Goal: Task Accomplishment & Management: Use online tool/utility

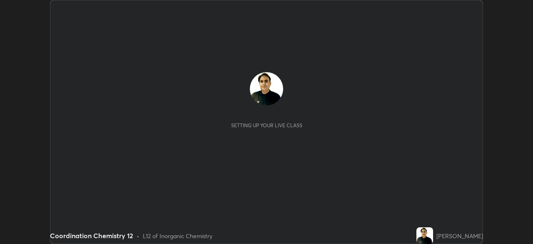
scroll to position [244, 533]
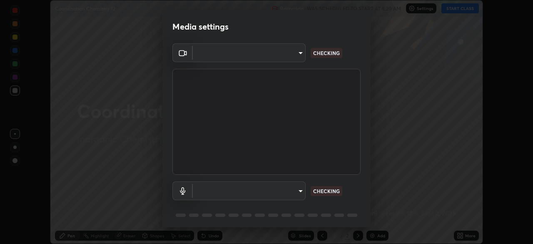
type input "68abbd0ba27f3b7b13d700706cc0a542acc53d6138fc99a51b3524be894f9c2a"
click at [303, 192] on body "Erase all Coordination Chemistry 12 Recording WAS SCHEDULED TO START AT 8:20 AM…" at bounding box center [266, 122] width 533 height 244
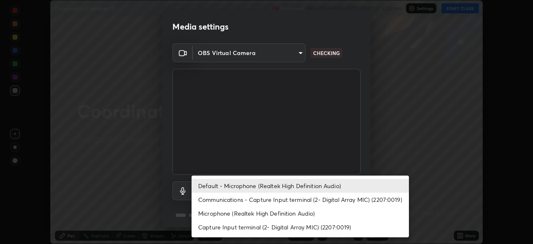
click at [331, 213] on li "Microphone (Realtek High Definition Audio)" at bounding box center [300, 213] width 217 height 14
type input "c17f179a27d05cb872b71612fb377ed1280ec24d62f50840e7cc5c1a7b87f1b0"
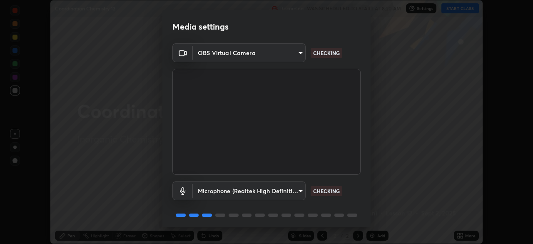
scroll to position [30, 0]
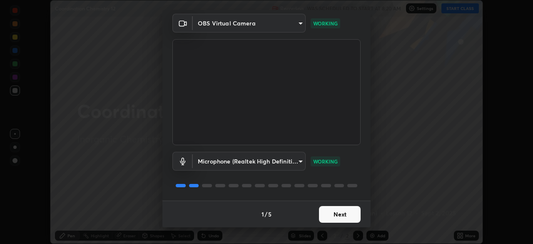
click at [350, 215] on button "Next" at bounding box center [340, 214] width 42 height 17
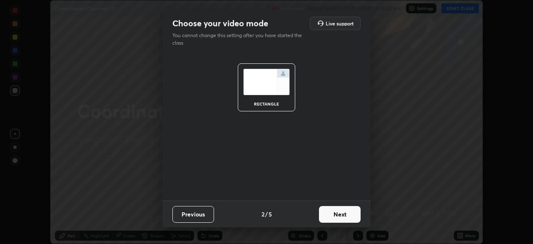
scroll to position [0, 0]
click at [354, 219] on button "Next" at bounding box center [340, 214] width 42 height 17
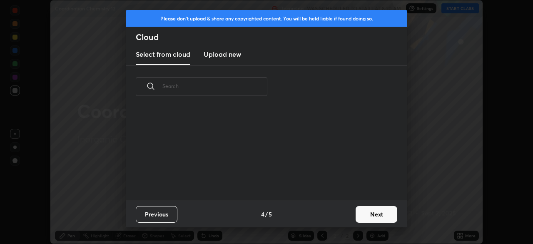
click at [357, 220] on button "Next" at bounding box center [377, 214] width 42 height 17
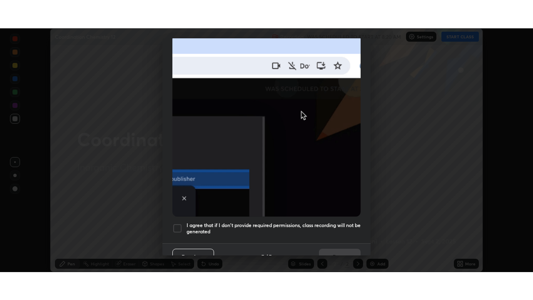
scroll to position [200, 0]
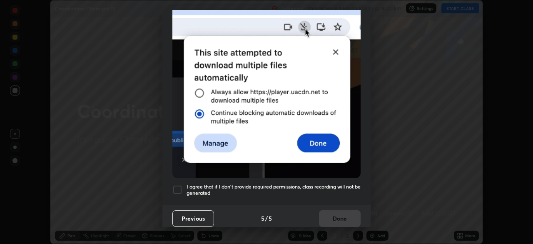
click at [183, 185] on div "I agree that if I don't provide required permissions, class recording will not …" at bounding box center [266, 190] width 188 height 10
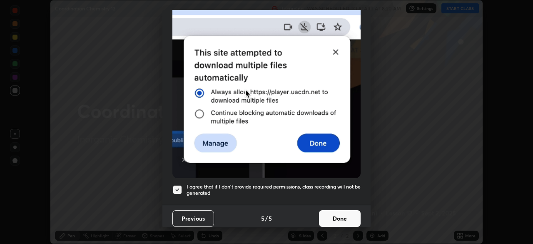
click at [323, 222] on button "Done" at bounding box center [340, 218] width 42 height 17
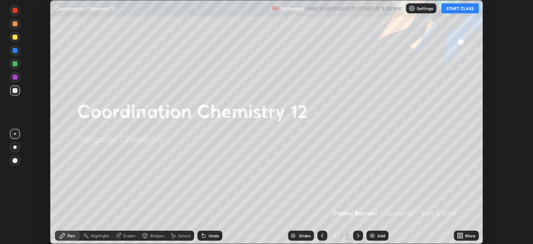
click at [462, 234] on icon at bounding box center [462, 234] width 2 height 2
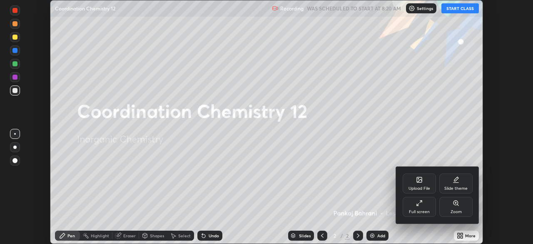
click at [428, 210] on div "Full screen" at bounding box center [419, 212] width 21 height 4
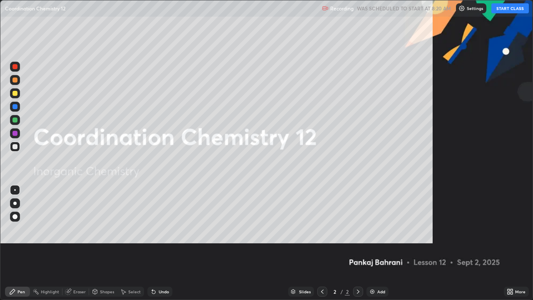
scroll to position [300, 533]
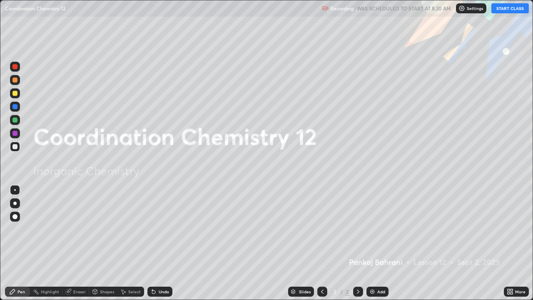
click at [512, 12] on button "START CLASS" at bounding box center [510, 8] width 37 height 10
click at [517, 243] on div "More" at bounding box center [516, 292] width 25 height 10
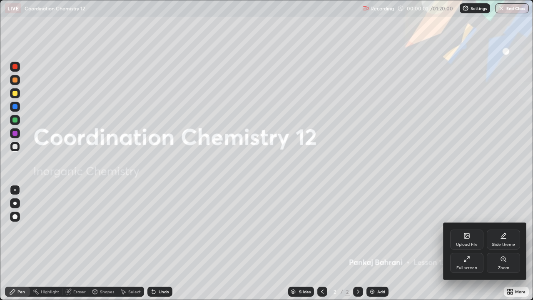
click at [512, 239] on div "Slide theme" at bounding box center [503, 240] width 33 height 20
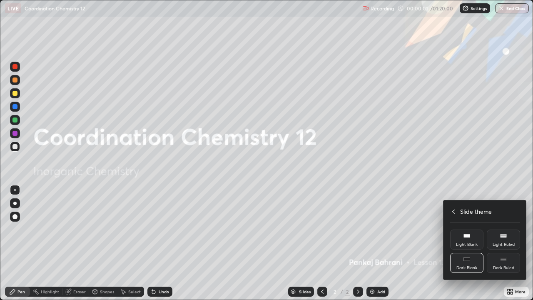
click at [502, 237] on rect at bounding box center [503, 235] width 6 height 3
click at [501, 243] on rect at bounding box center [504, 258] width 6 height 0
click at [464, 210] on h4 "Slide theme" at bounding box center [476, 211] width 32 height 9
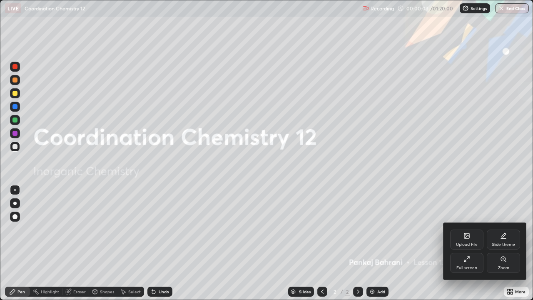
click at [470, 179] on div at bounding box center [266, 150] width 533 height 300
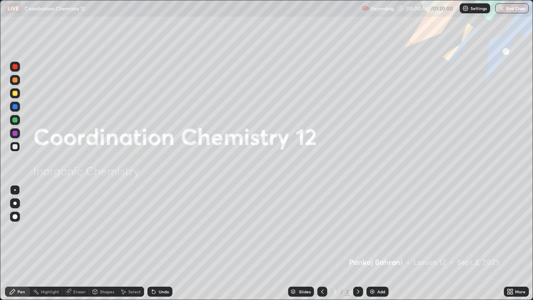
click at [382, 243] on div "Add" at bounding box center [381, 292] width 8 height 4
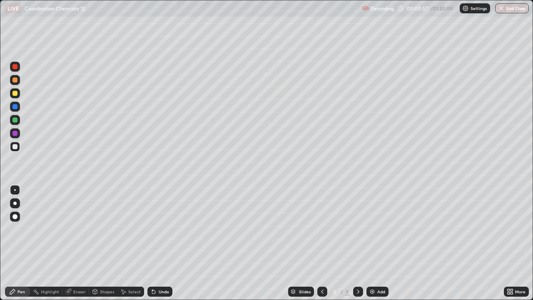
click at [20, 147] on div at bounding box center [15, 147] width 10 height 10
click at [160, 243] on div "Undo" at bounding box center [159, 292] width 25 height 10
click at [372, 243] on img at bounding box center [372, 291] width 7 height 7
click at [15, 94] on div at bounding box center [14, 93] width 5 height 5
click at [15, 80] on div at bounding box center [14, 79] width 5 height 5
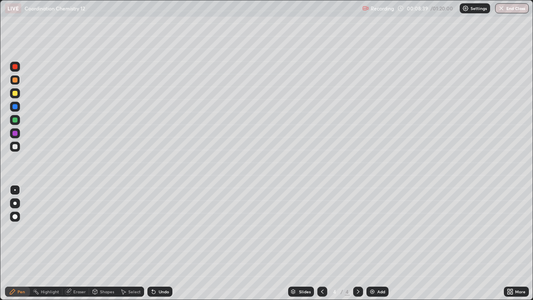
click at [322, 243] on icon at bounding box center [322, 291] width 7 height 7
click at [358, 243] on icon at bounding box center [358, 292] width 2 height 4
click at [373, 243] on img at bounding box center [372, 291] width 7 height 7
click at [18, 145] on div at bounding box center [15, 147] width 10 height 10
click at [17, 93] on div at bounding box center [14, 93] width 5 height 5
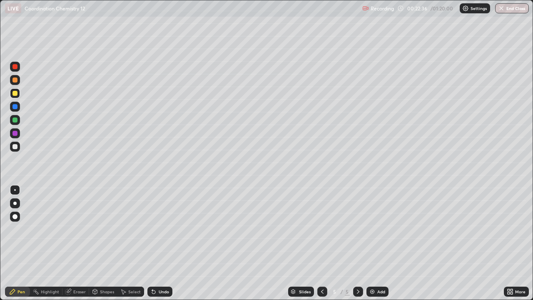
click at [15, 80] on div at bounding box center [14, 79] width 5 height 5
click at [17, 70] on div at bounding box center [15, 67] width 10 height 10
click at [20, 149] on div at bounding box center [15, 147] width 10 height 10
click at [375, 243] on img at bounding box center [372, 291] width 7 height 7
click at [19, 93] on div at bounding box center [15, 93] width 10 height 10
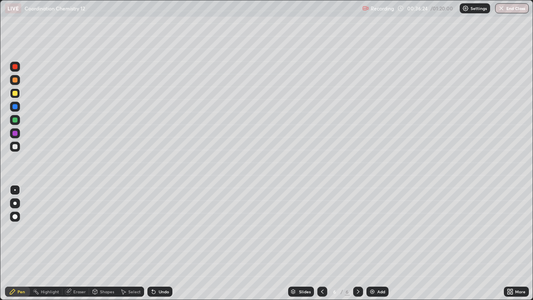
click at [167, 243] on div "Undo" at bounding box center [164, 292] width 10 height 4
click at [182, 243] on div "Slides 6 / 6 Add" at bounding box center [338, 291] width 332 height 17
click at [171, 243] on div "Undo" at bounding box center [159, 292] width 25 height 10
click at [167, 243] on div "Undo" at bounding box center [164, 292] width 10 height 4
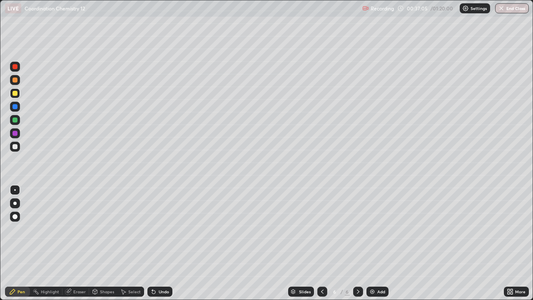
click at [381, 243] on div "Add" at bounding box center [381, 292] width 8 height 4
click at [15, 147] on div at bounding box center [14, 146] width 5 height 5
click at [165, 243] on div "Undo" at bounding box center [164, 292] width 10 height 4
click at [162, 243] on div "Undo" at bounding box center [164, 292] width 10 height 4
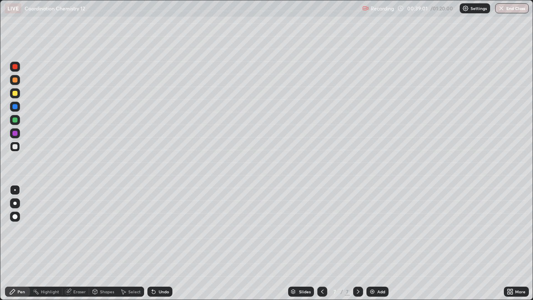
click at [18, 96] on div at bounding box center [15, 93] width 10 height 10
click at [322, 243] on icon at bounding box center [322, 292] width 2 height 4
click at [361, 243] on div at bounding box center [358, 292] width 10 height 10
click at [380, 243] on div "Add" at bounding box center [381, 292] width 8 height 4
click at [165, 243] on div "Undo" at bounding box center [164, 292] width 10 height 4
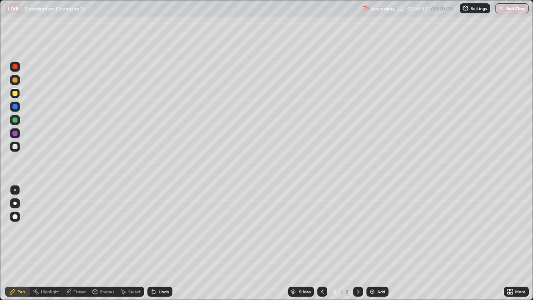
click at [371, 243] on img at bounding box center [372, 291] width 7 height 7
click at [14, 147] on div at bounding box center [14, 146] width 5 height 5
click at [15, 67] on div at bounding box center [14, 66] width 5 height 5
click at [17, 147] on div at bounding box center [14, 146] width 5 height 5
click at [385, 243] on div "Add" at bounding box center [381, 292] width 8 height 4
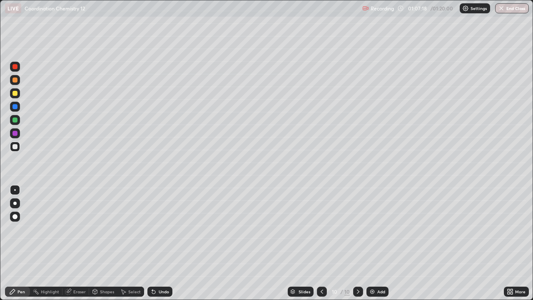
click at [18, 83] on div at bounding box center [15, 80] width 10 height 10
click at [15, 147] on div at bounding box center [14, 146] width 5 height 5
click at [17, 66] on div at bounding box center [15, 67] width 10 height 10
click at [17, 121] on div at bounding box center [14, 119] width 5 height 5
click at [321, 243] on icon at bounding box center [322, 291] width 7 height 7
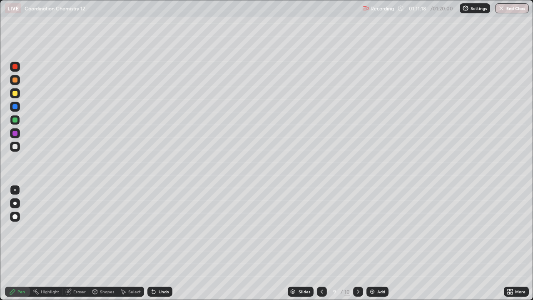
click at [321, 243] on icon at bounding box center [322, 291] width 7 height 7
click at [357, 243] on icon at bounding box center [358, 291] width 7 height 7
click at [358, 243] on icon at bounding box center [358, 291] width 7 height 7
click at [321, 243] on icon at bounding box center [322, 291] width 7 height 7
click at [357, 243] on icon at bounding box center [358, 291] width 7 height 7
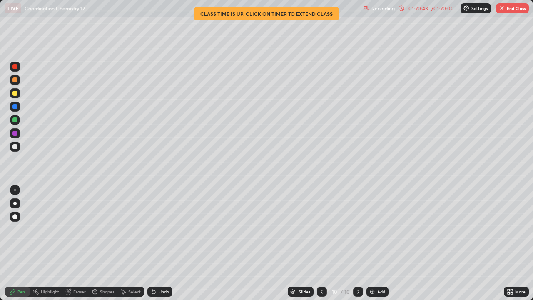
click at [322, 243] on icon at bounding box center [322, 292] width 2 height 4
click at [321, 243] on icon at bounding box center [322, 291] width 7 height 7
click at [322, 243] on icon at bounding box center [322, 291] width 7 height 7
click at [321, 243] on icon at bounding box center [322, 291] width 7 height 7
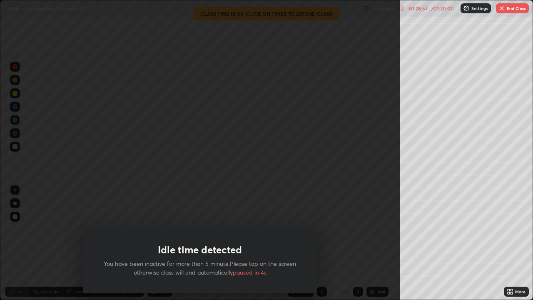
click at [501, 9] on img "button" at bounding box center [502, 8] width 7 height 7
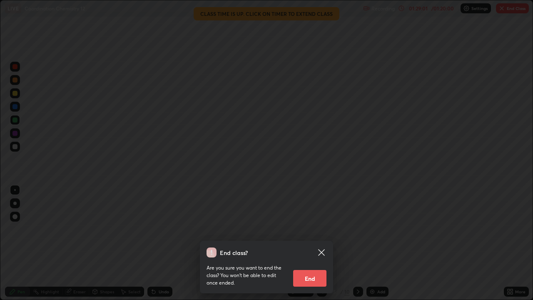
click at [308, 243] on button "End" at bounding box center [309, 278] width 33 height 17
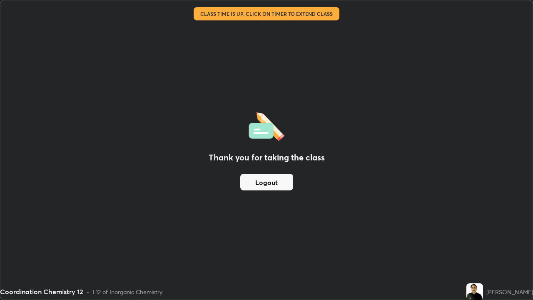
click at [278, 185] on button "Logout" at bounding box center [266, 182] width 53 height 17
